Goal: Navigation & Orientation: Find specific page/section

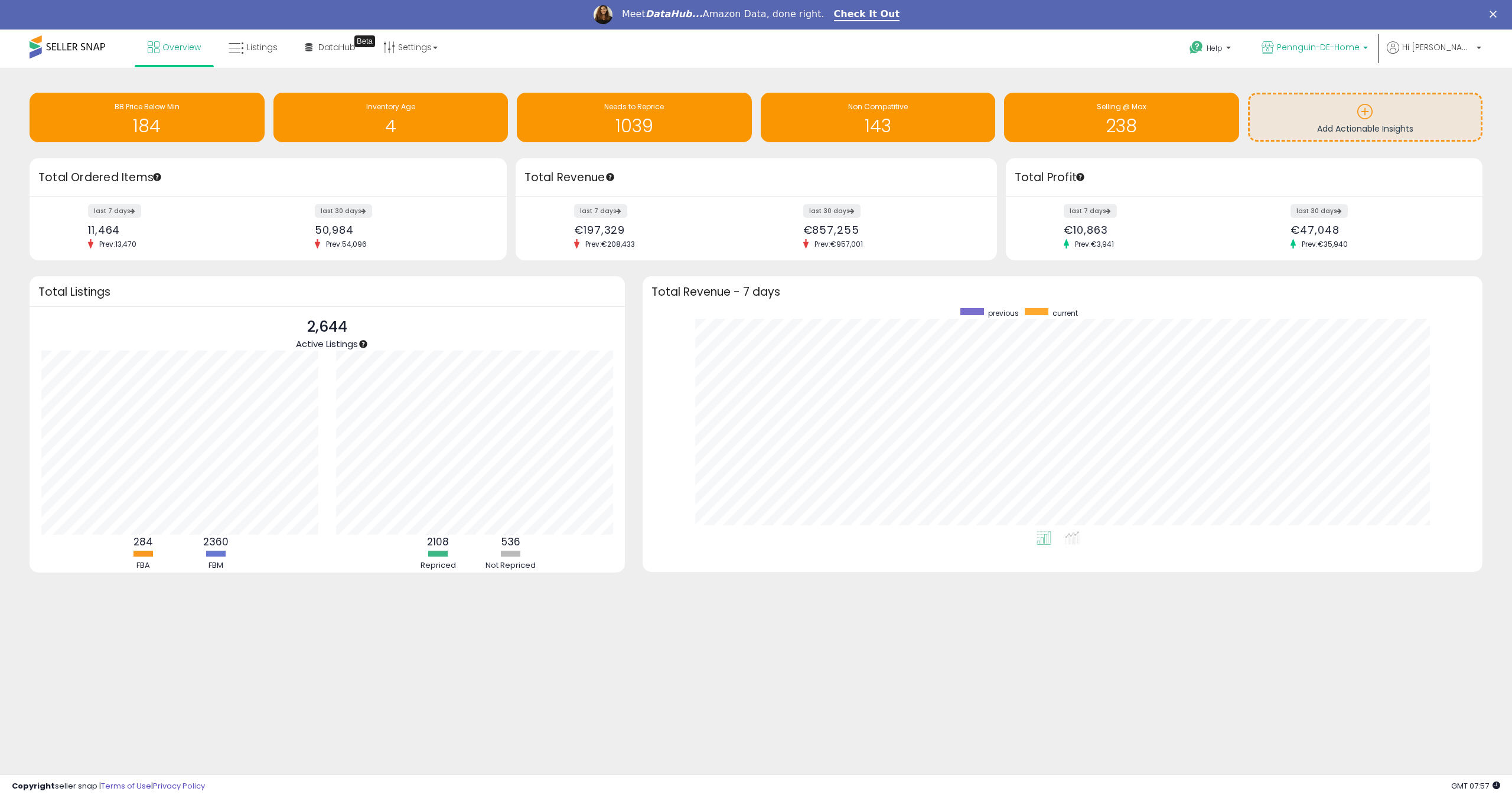
click at [1359, 45] on span "Pennguin-DE-Home" at bounding box center [1318, 47] width 83 height 12
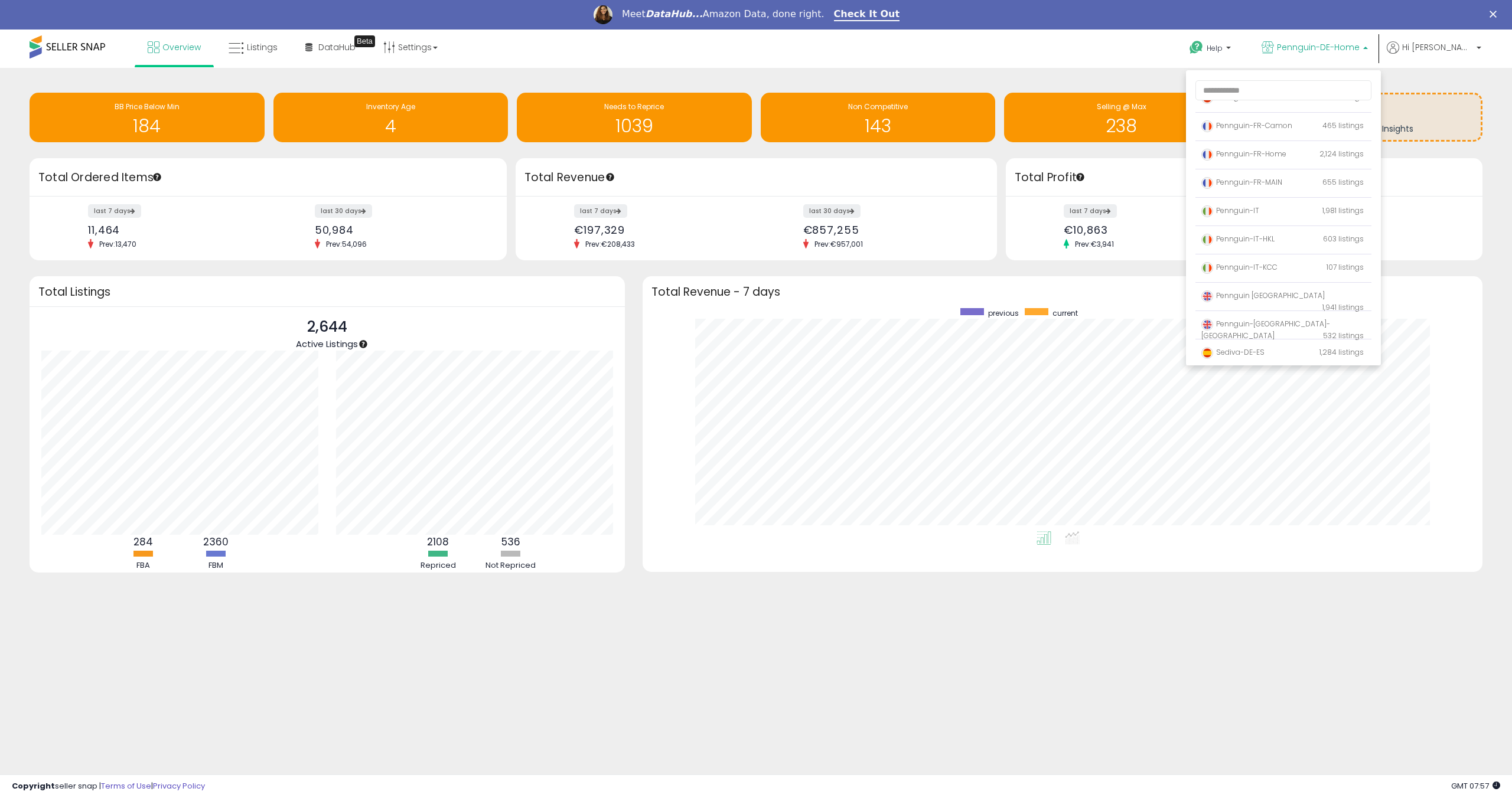
scroll to position [105, 0]
click at [1306, 291] on p "Pennguin [GEOGRAPHIC_DATA] 1,941 listings" at bounding box center [1282, 298] width 174 height 34
